Goal: Task Accomplishment & Management: Complete application form

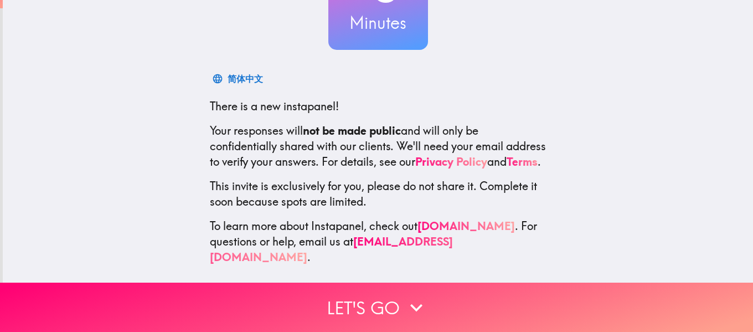
scroll to position [129, 0]
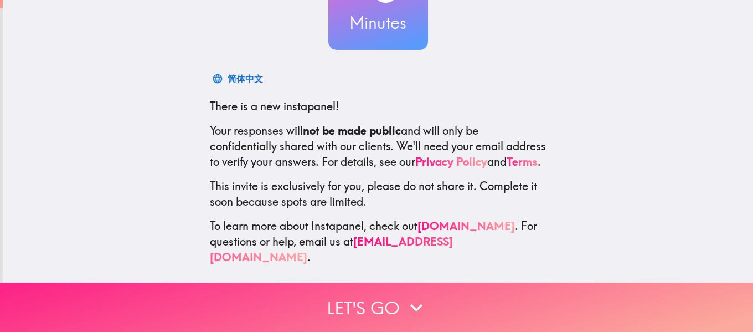
click at [382, 305] on button "Let's go" at bounding box center [376, 307] width 753 height 49
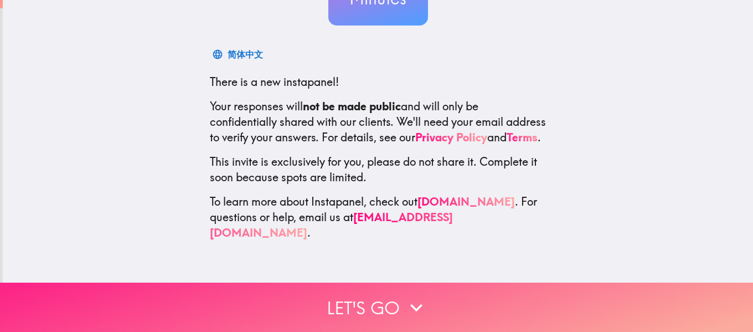
scroll to position [0, 0]
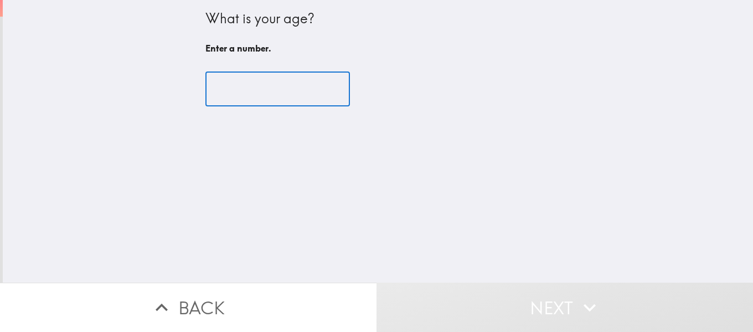
click at [245, 89] on input "number" at bounding box center [278, 89] width 145 height 34
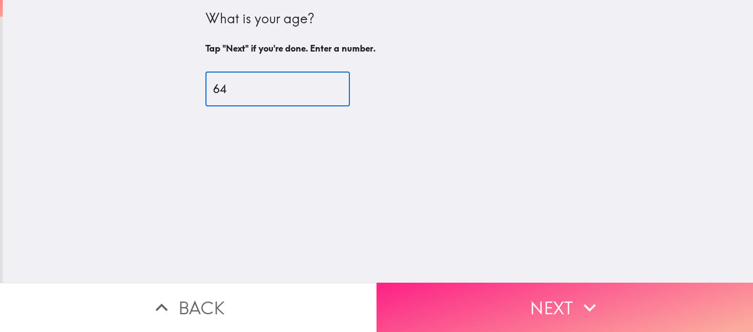
type input "64"
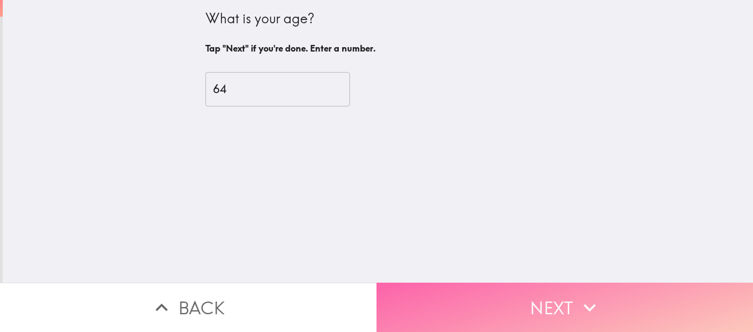
click at [566, 305] on button "Next" at bounding box center [565, 307] width 377 height 49
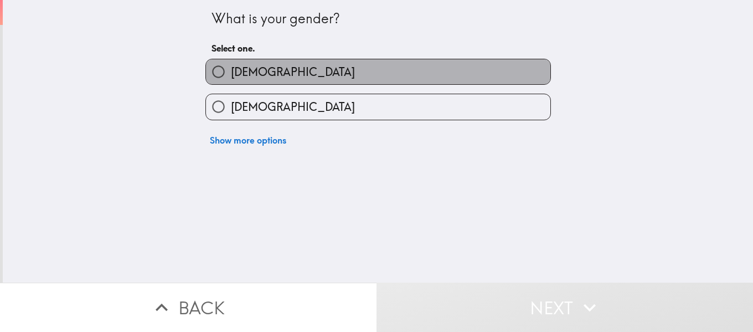
click at [255, 69] on label "[DEMOGRAPHIC_DATA]" at bounding box center [378, 71] width 345 height 25
click at [231, 69] on input "[DEMOGRAPHIC_DATA]" at bounding box center [218, 71] width 25 height 25
radio input "true"
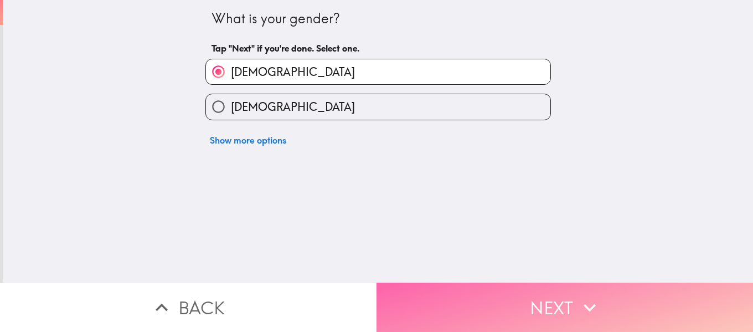
drag, startPoint x: 483, startPoint y: 305, endPoint x: 458, endPoint y: 266, distance: 46.1
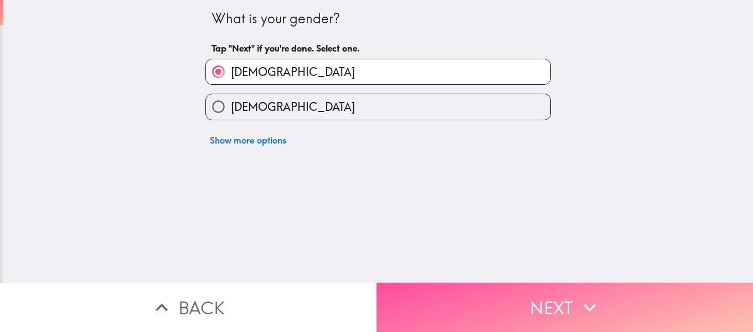
click at [483, 305] on button "Next" at bounding box center [565, 307] width 377 height 49
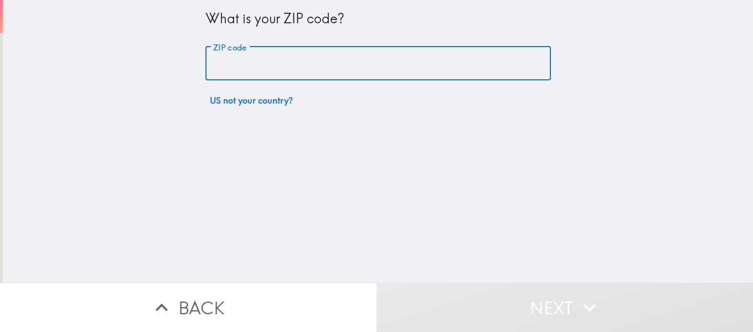
click at [254, 66] on input "ZIP code" at bounding box center [379, 64] width 346 height 34
type input "80504"
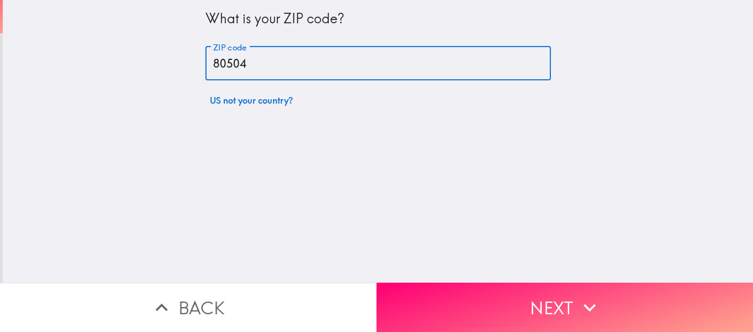
click at [527, 296] on button "Next" at bounding box center [565, 307] width 377 height 49
